Goal: Book appointment/travel/reservation

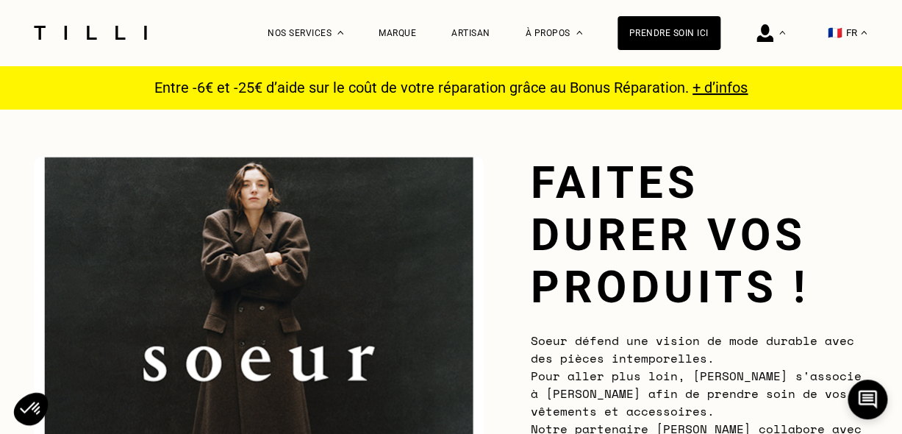
scroll to position [368, 0]
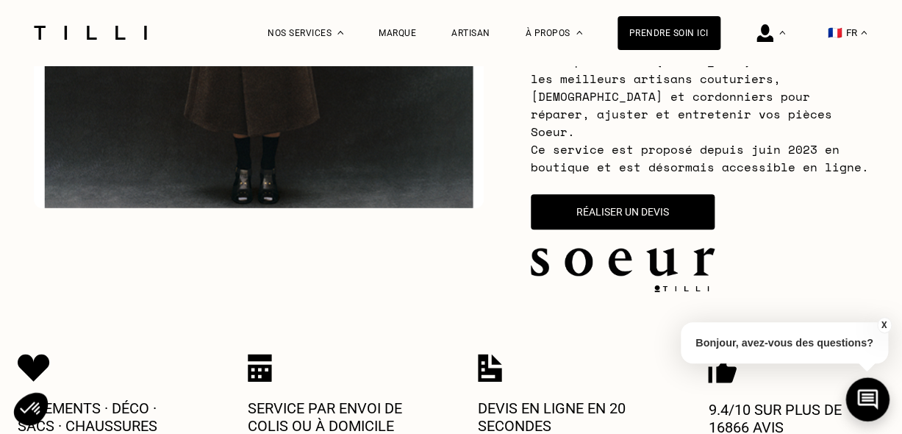
click at [854, 404] on button at bounding box center [867, 398] width 43 height 43
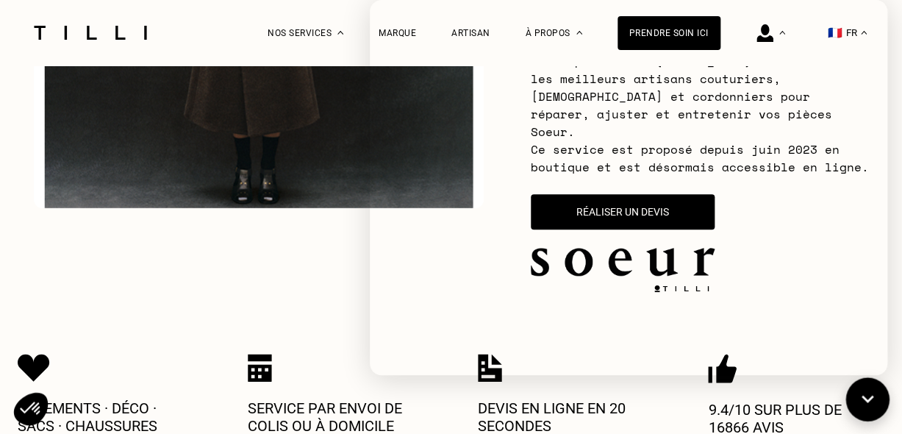
click at [866, 402] on icon at bounding box center [868, 399] width 24 height 39
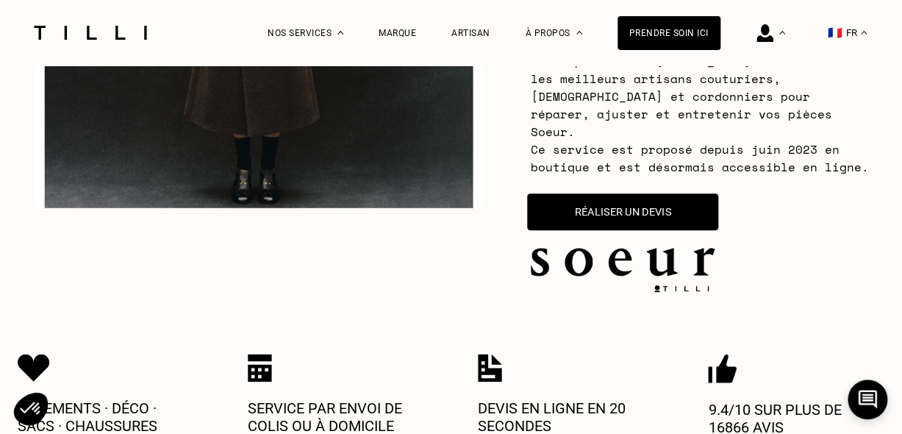
click at [601, 214] on button "Réaliser un devis" at bounding box center [622, 211] width 191 height 37
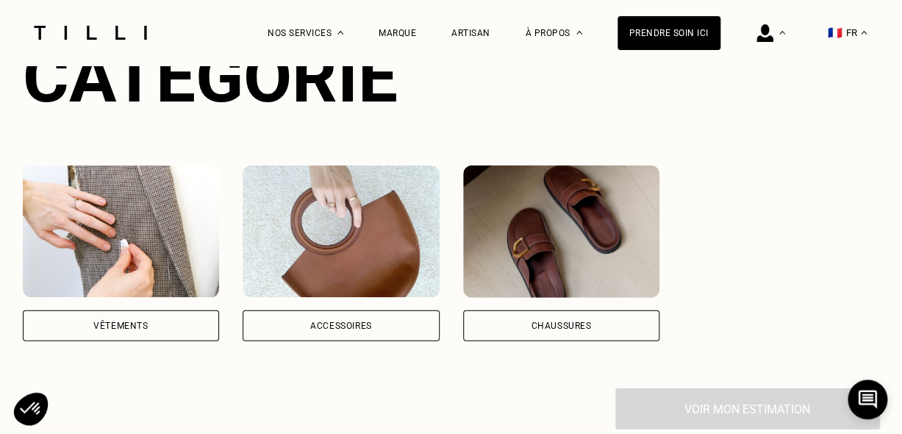
scroll to position [1159, 0]
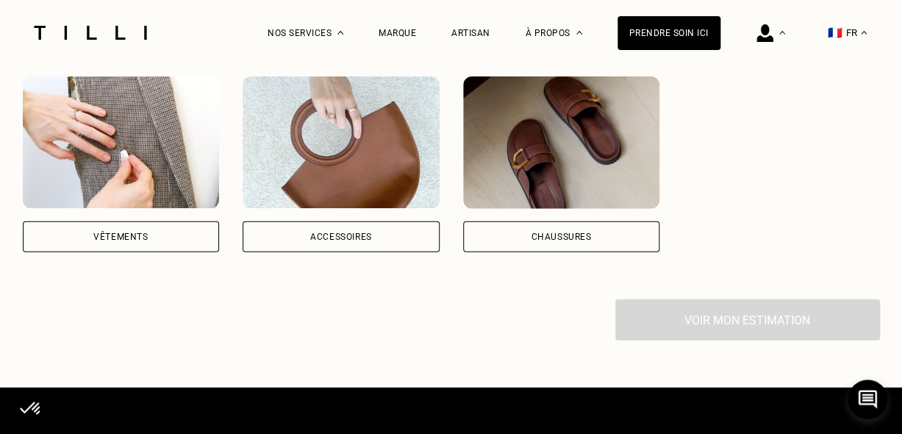
click at [121, 232] on div "Vêtements" at bounding box center [120, 236] width 54 height 9
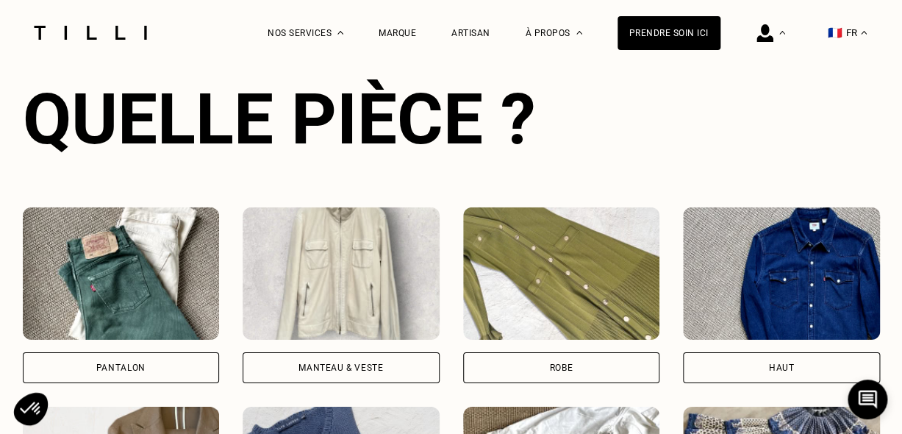
scroll to position [1501, 0]
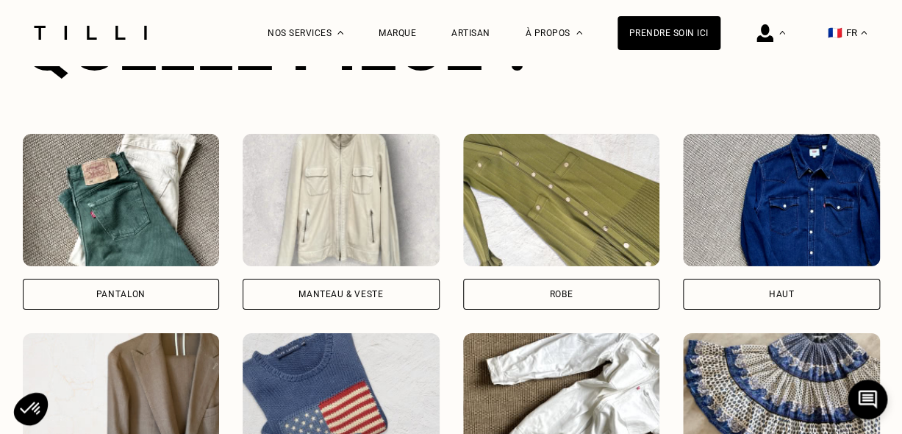
click at [364, 290] on div "Manteau & Veste" at bounding box center [341, 294] width 85 height 9
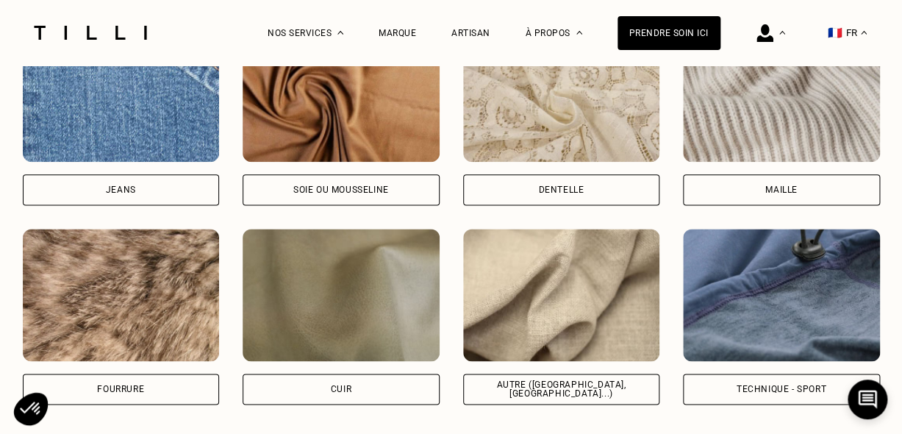
scroll to position [2522, 0]
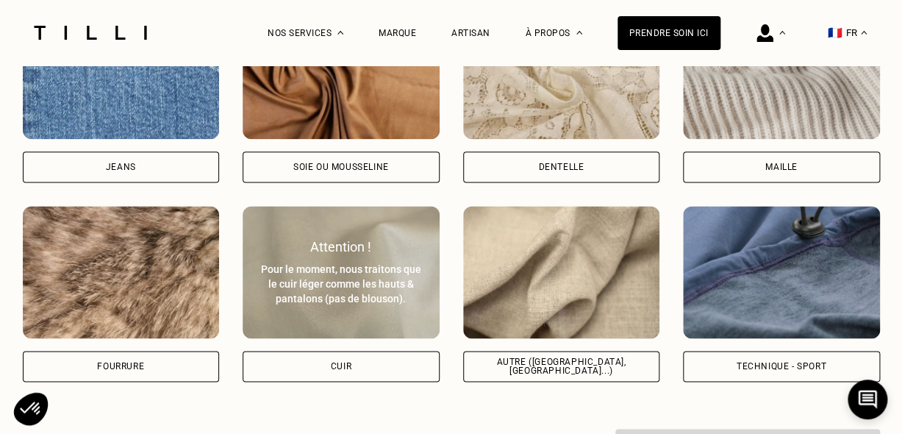
click at [361, 364] on div "Cuir" at bounding box center [341, 366] width 197 height 31
select select "FR"
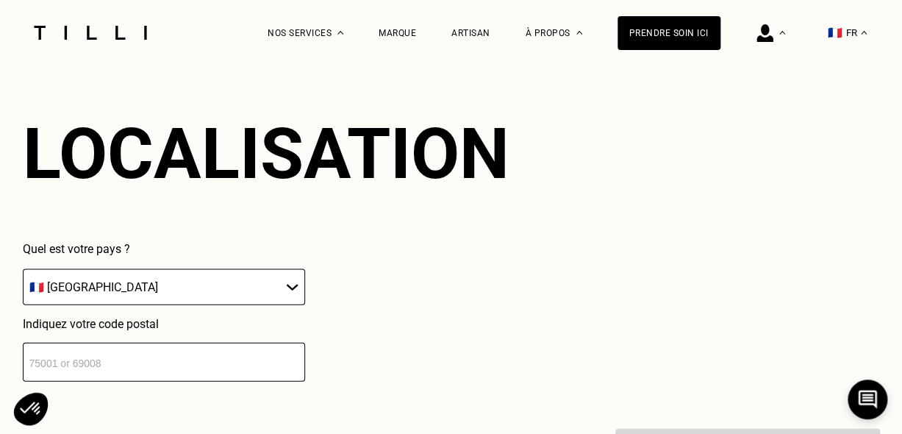
scroll to position [2998, 0]
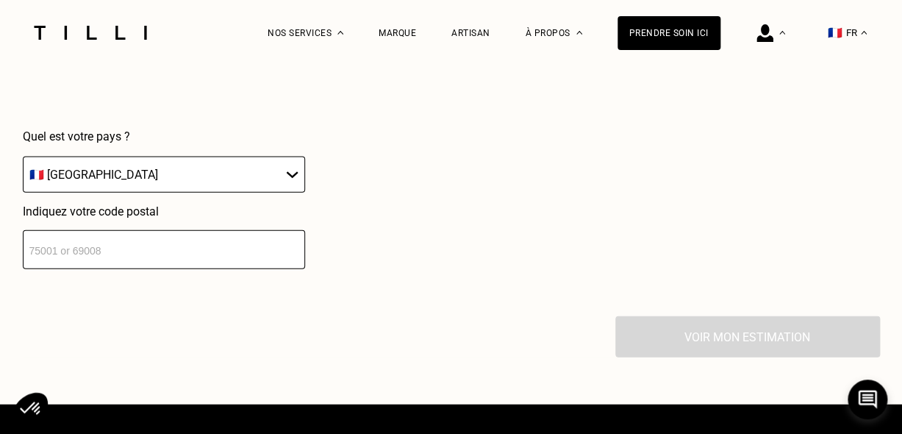
click at [185, 244] on input "number" at bounding box center [164, 249] width 282 height 39
type input "44000"
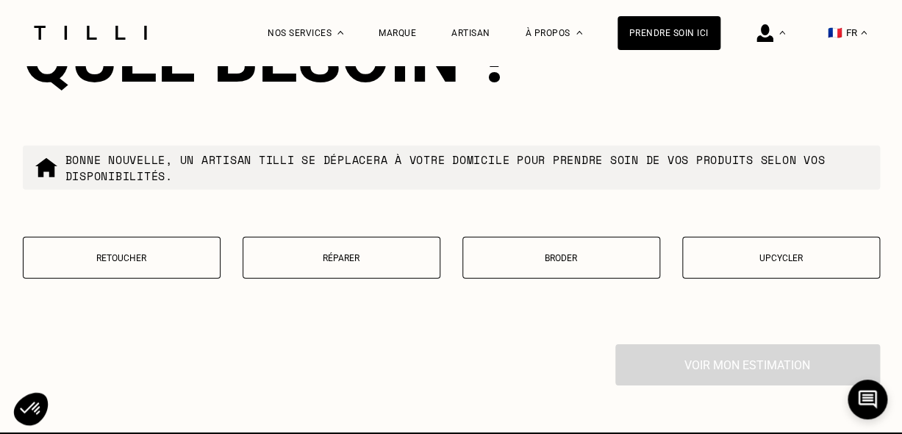
scroll to position [3364, 0]
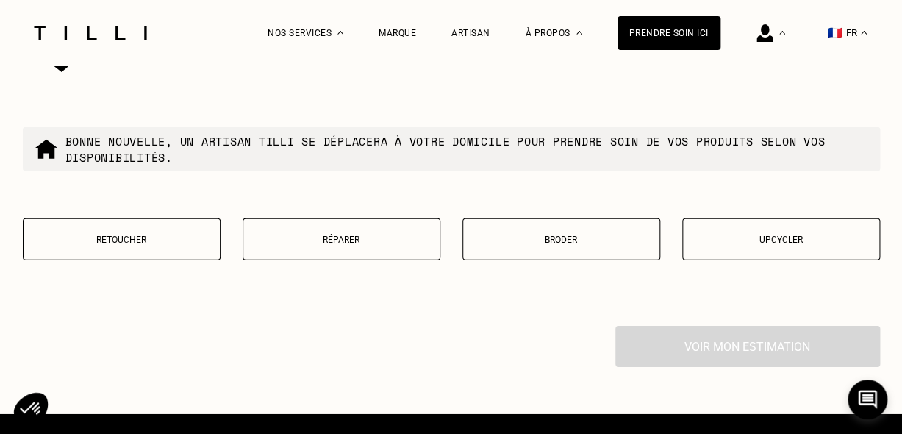
click at [177, 235] on p "Retoucher" at bounding box center [122, 240] width 182 height 10
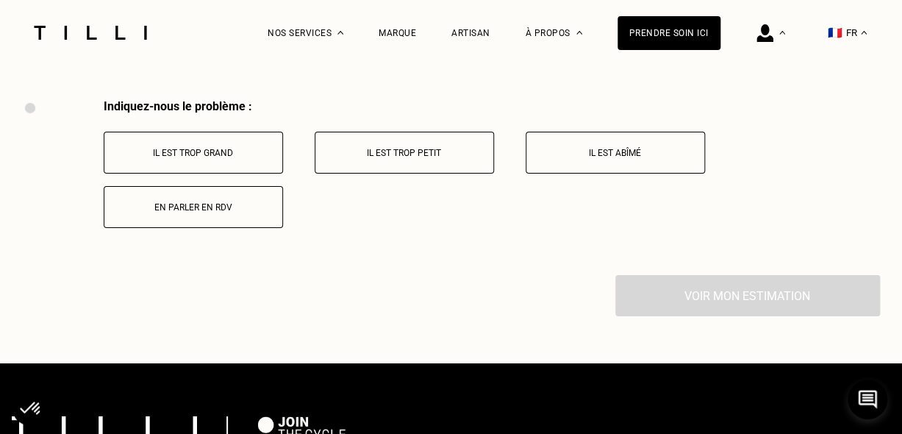
scroll to position [3594, 0]
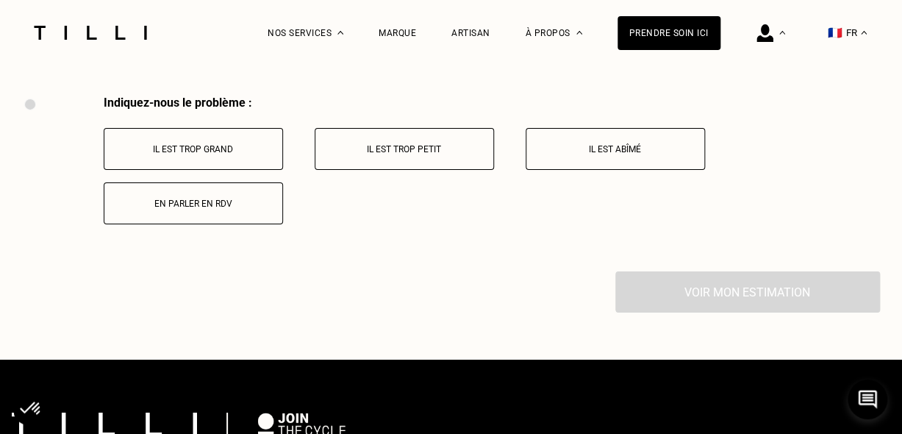
click at [199, 148] on p "Il est trop grand" at bounding box center [193, 149] width 163 height 10
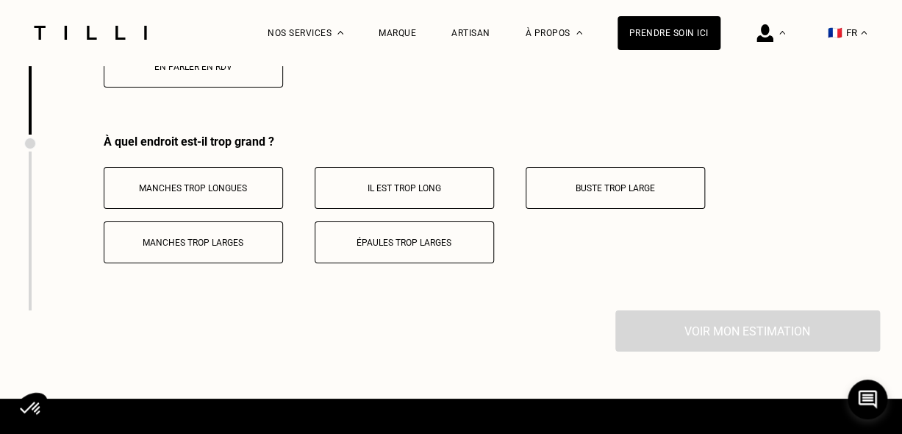
scroll to position [3769, 0]
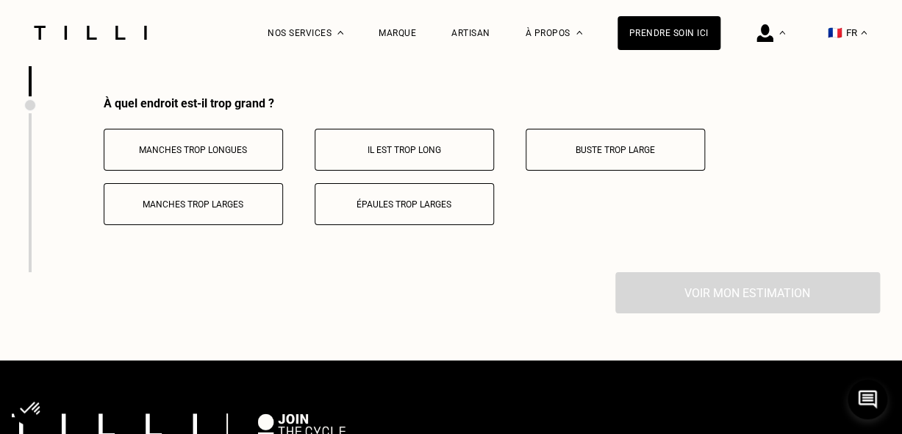
click at [199, 148] on p "Manches trop longues" at bounding box center [193, 150] width 163 height 10
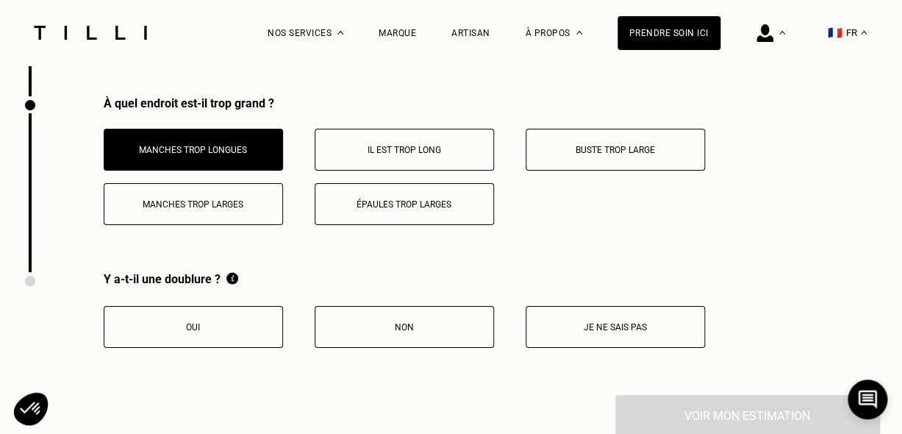
click at [171, 306] on button "Oui" at bounding box center [193, 327] width 179 height 42
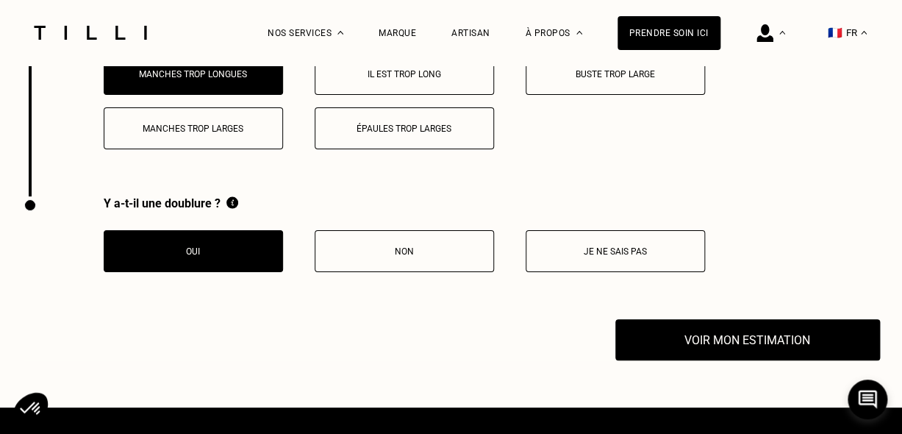
scroll to position [3916, 0]
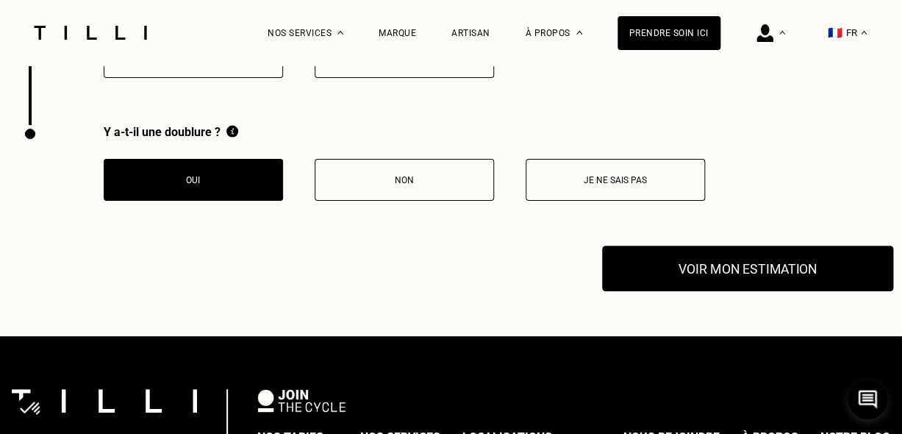
click at [668, 256] on button "Voir mon estimation" at bounding box center [747, 269] width 291 height 46
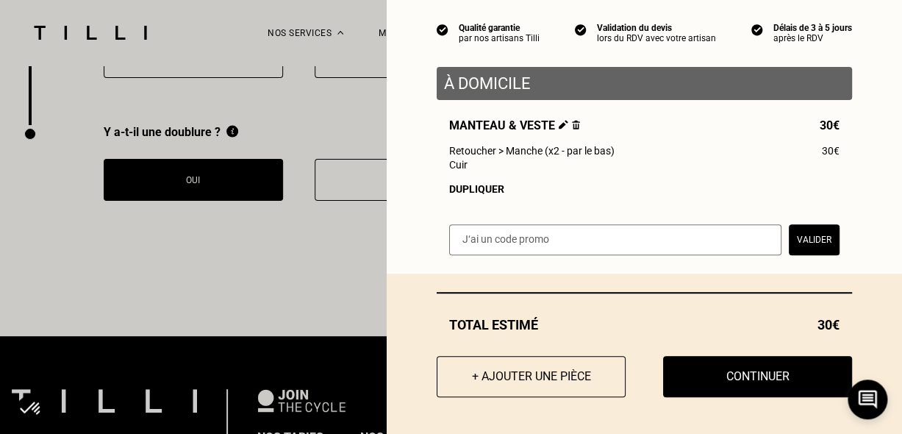
scroll to position [135, 0]
click at [660, 234] on input "text" at bounding box center [615, 239] width 332 height 31
click at [536, 233] on input "text" at bounding box center [615, 239] width 332 height 31
type input "soeurrepare100"
click at [805, 240] on button "Valider" at bounding box center [814, 239] width 51 height 31
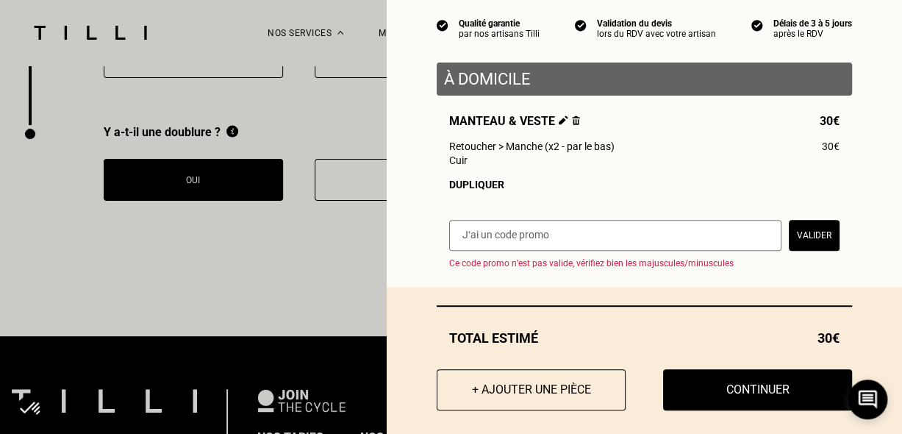
drag, startPoint x: 614, startPoint y: 243, endPoint x: 581, endPoint y: 243, distance: 33.1
click at [581, 243] on input "text" at bounding box center [615, 235] width 332 height 31
type input "SOEURREPARE100"
click at [806, 237] on button "Valider" at bounding box center [814, 235] width 51 height 31
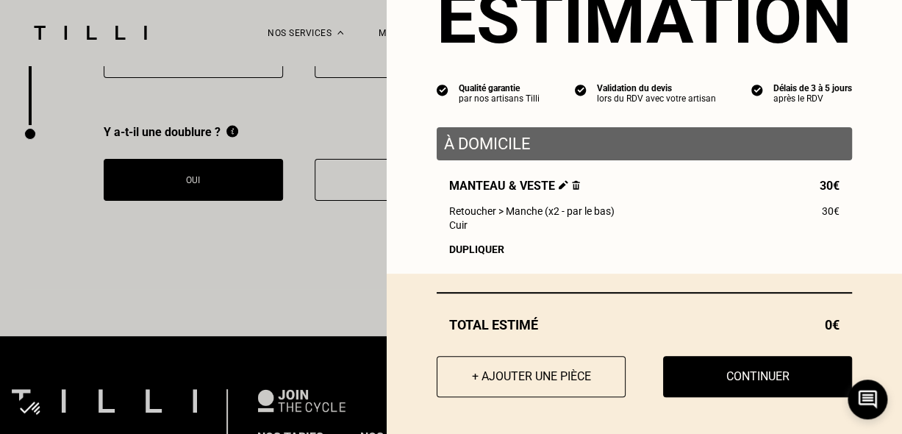
scroll to position [75, 0]
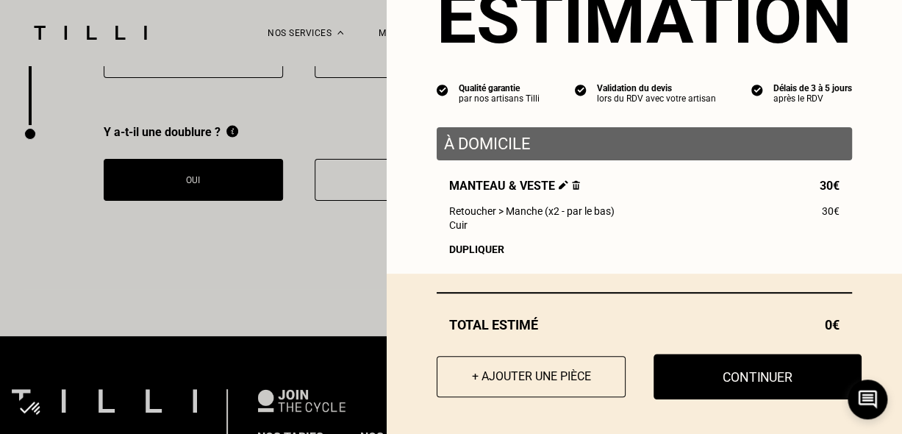
click at [728, 383] on button "Continuer" at bounding box center [758, 377] width 208 height 46
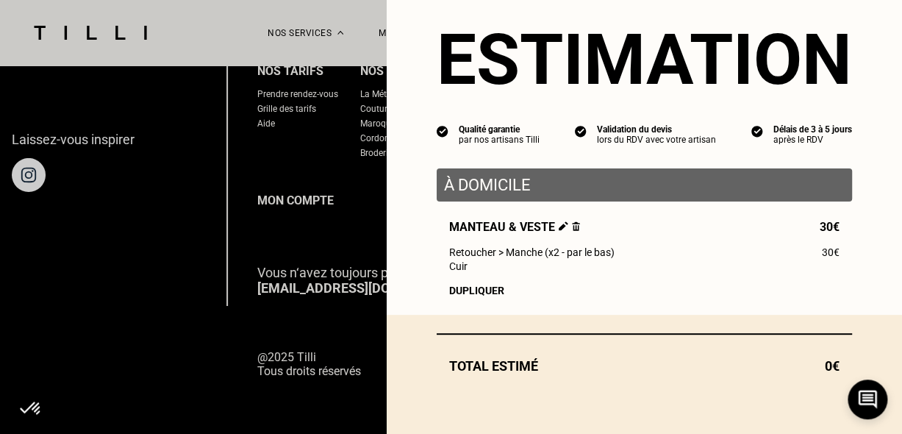
scroll to position [33, 0]
select select "FR"
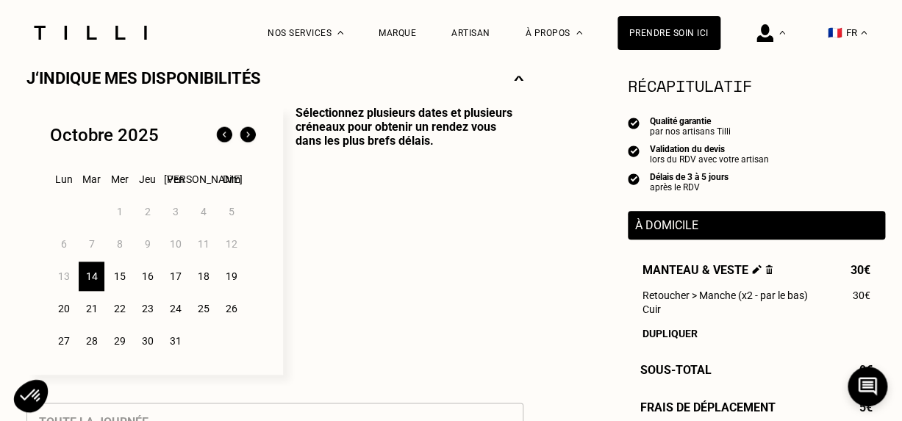
scroll to position [368, 0]
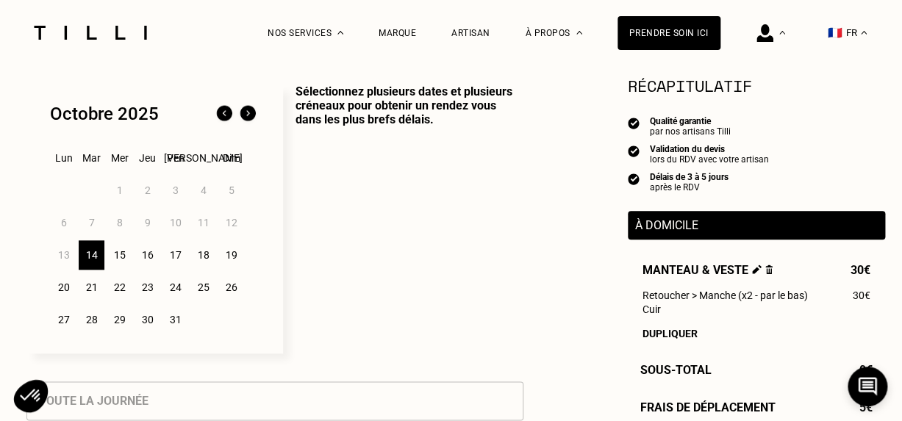
click at [85, 291] on div "21" at bounding box center [92, 287] width 26 height 29
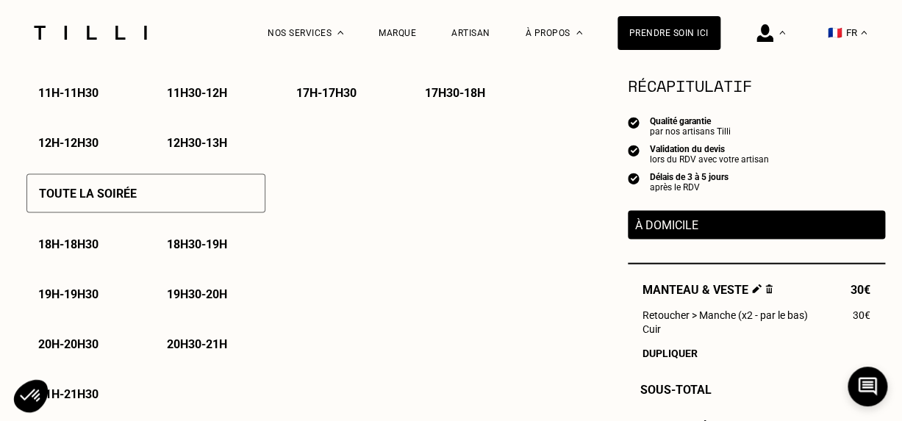
scroll to position [956, 0]
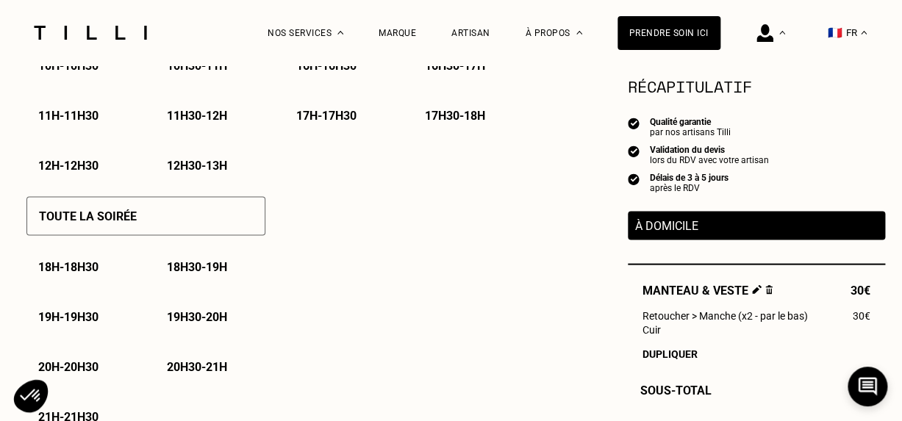
click at [94, 172] on p "12h - 12h30" at bounding box center [68, 165] width 60 height 14
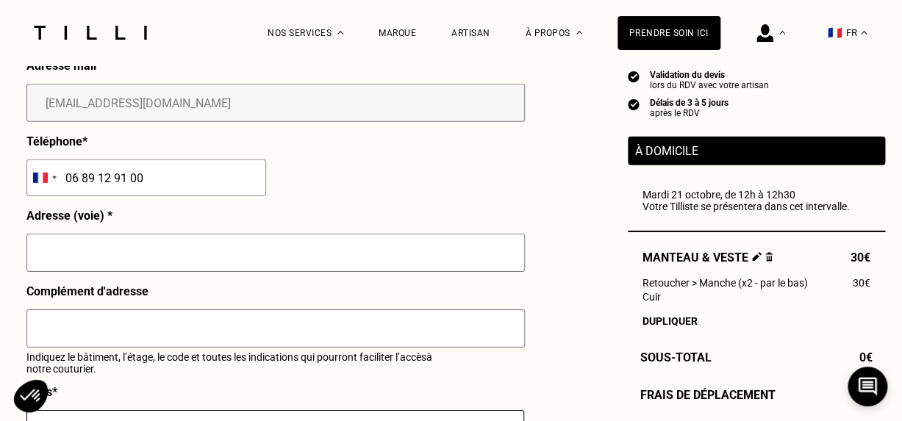
scroll to position [1494, 0]
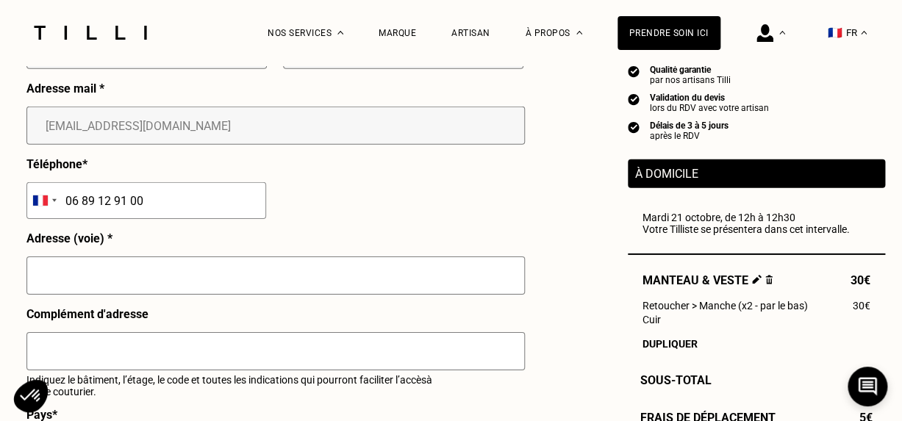
click at [313, 271] on input "text" at bounding box center [275, 276] width 499 height 38
type input "Boutique Soeur - [GEOGRAPHIC_DATA]"
type input "06 89 12 91 00"
type input "[STREET_ADDRESS]"
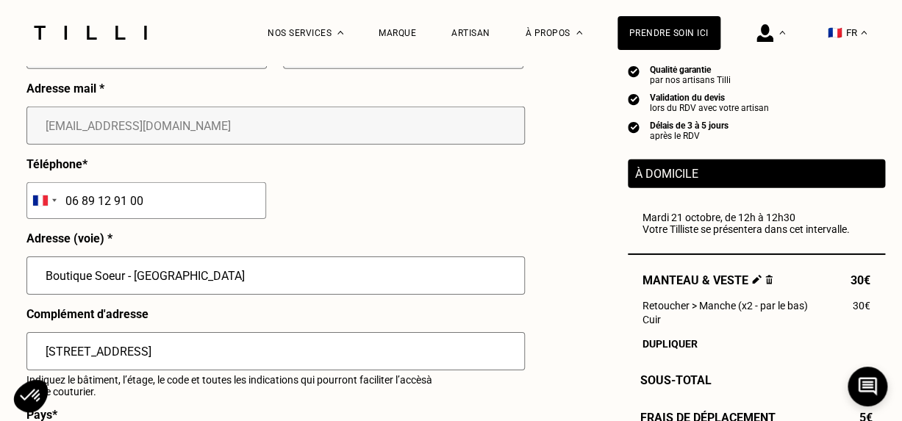
type input "[GEOGRAPHIC_DATA]"
type input "06 89 12 91 00"
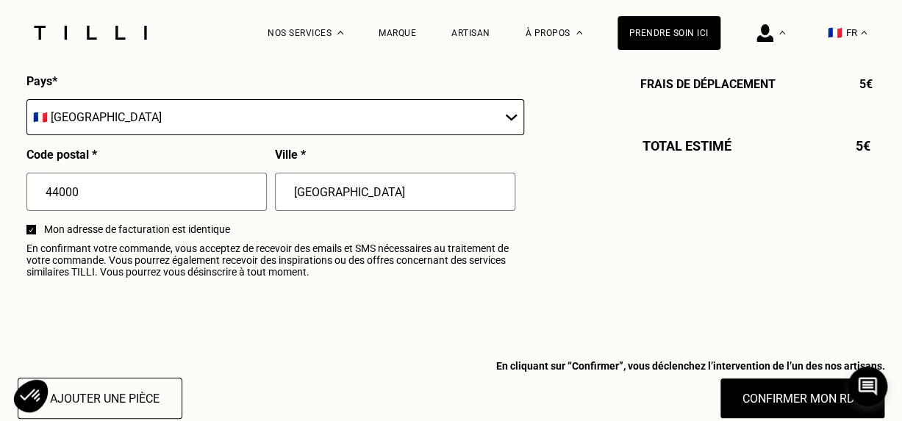
scroll to position [1935, 0]
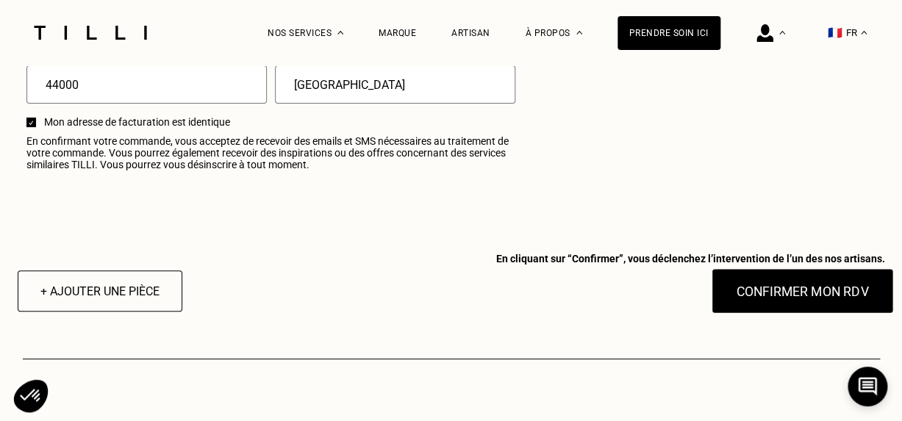
click at [777, 296] on button "Confirmer mon RDV" at bounding box center [802, 291] width 182 height 46
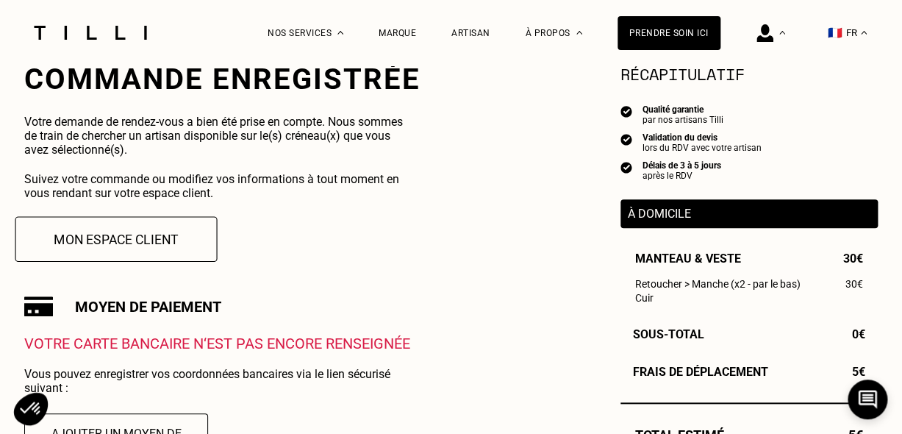
scroll to position [147, 0]
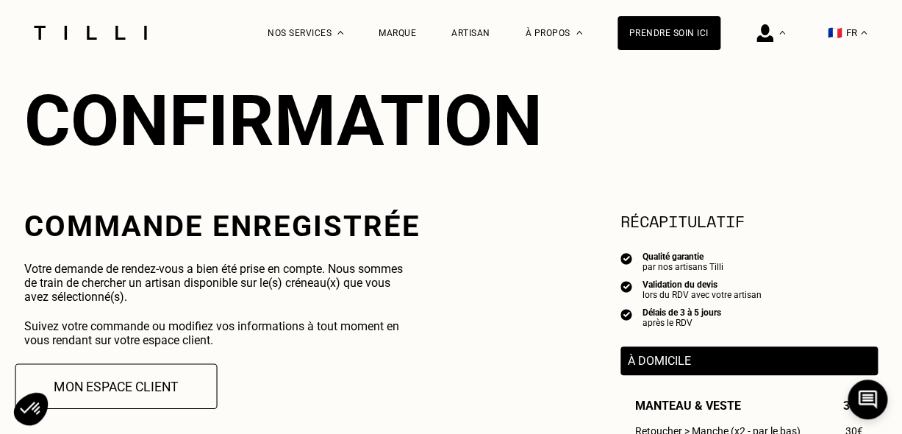
click at [106, 401] on button "Mon espace client" at bounding box center [116, 386] width 202 height 46
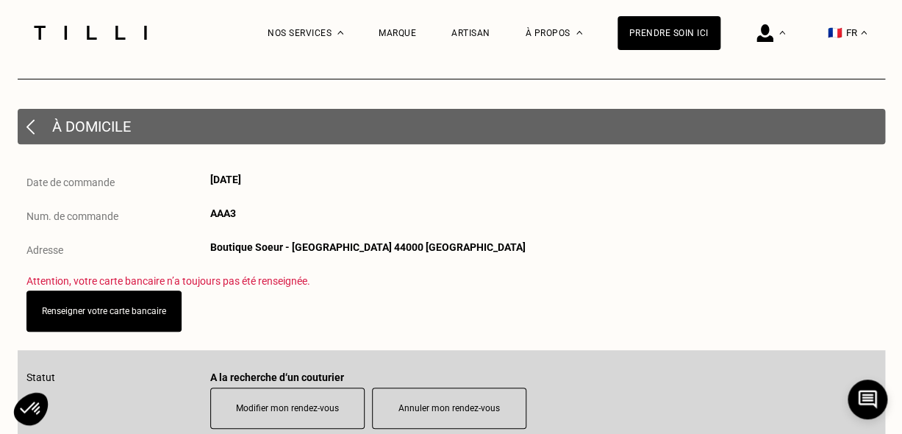
scroll to position [147, 0]
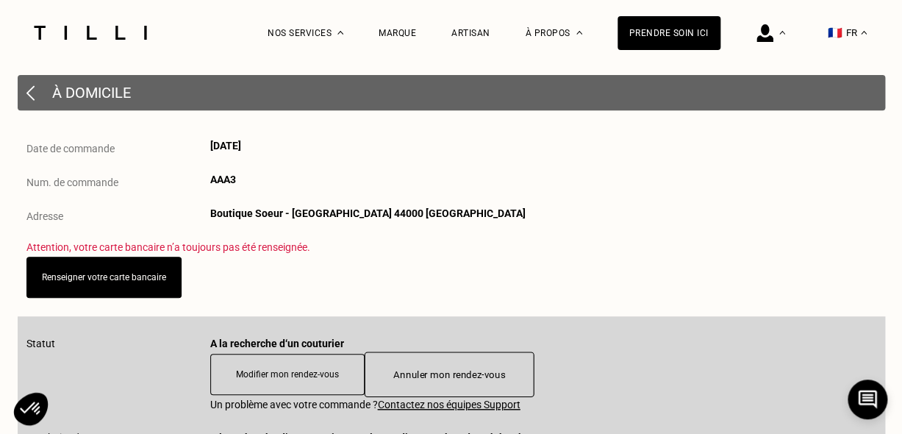
click at [418, 363] on button "Annuler mon rendez-vous" at bounding box center [449, 375] width 170 height 46
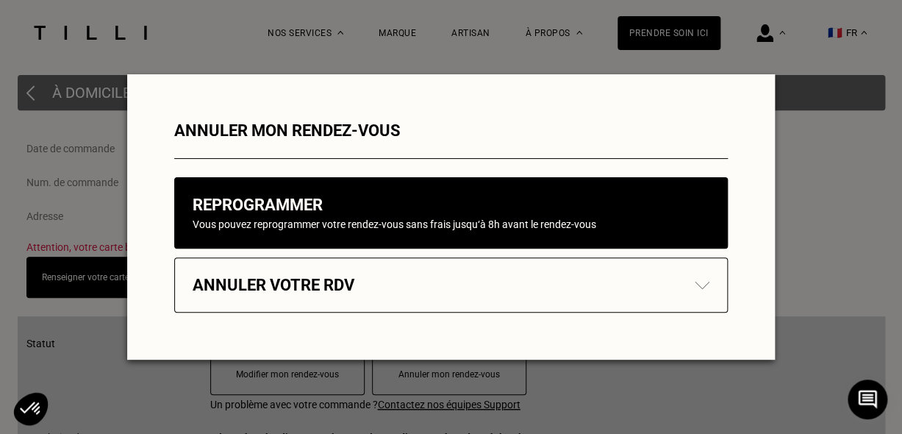
click at [307, 276] on h2 "Annuler votre rdv" at bounding box center [274, 285] width 162 height 18
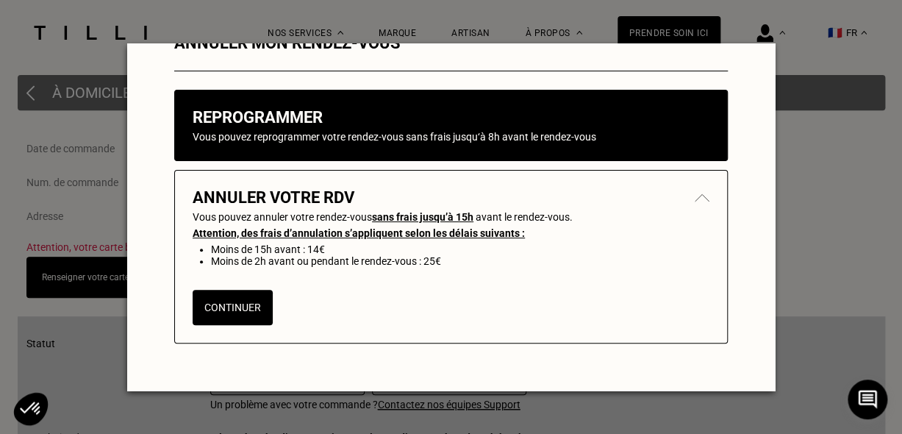
scroll to position [74, 0]
